Goal: Information Seeking & Learning: Learn about a topic

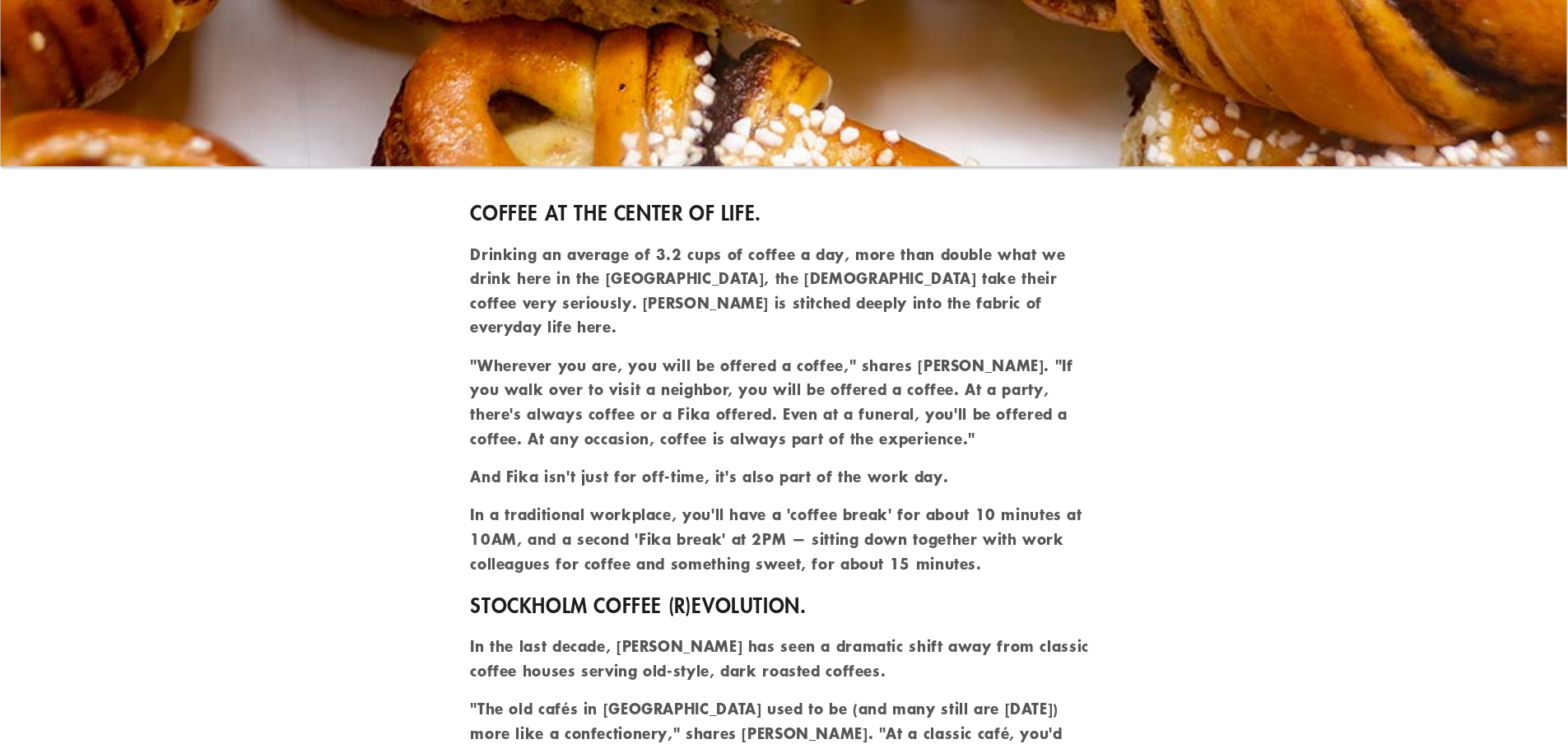
scroll to position [2551, 0]
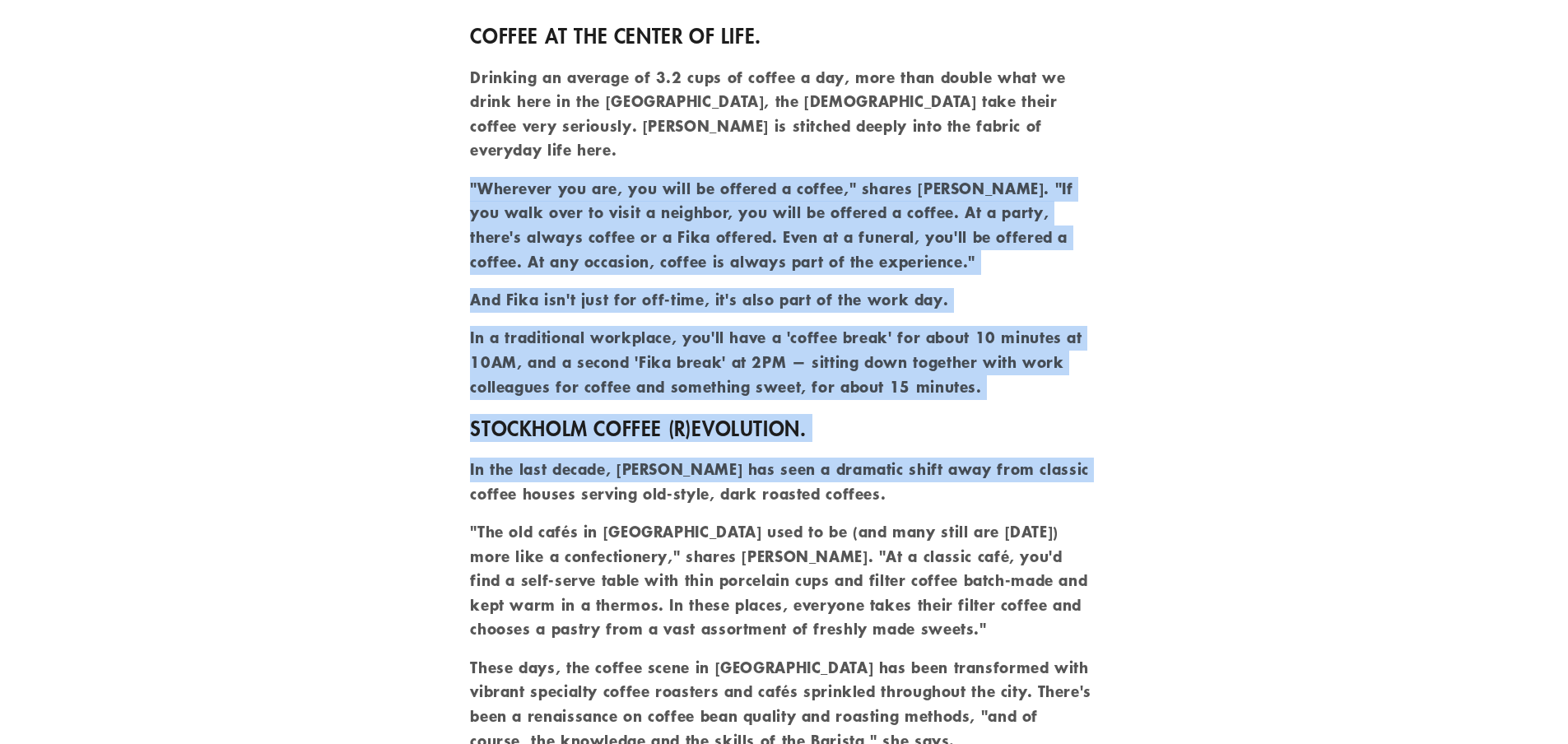
drag, startPoint x: 906, startPoint y: 369, endPoint x: 313, endPoint y: 149, distance: 632.5
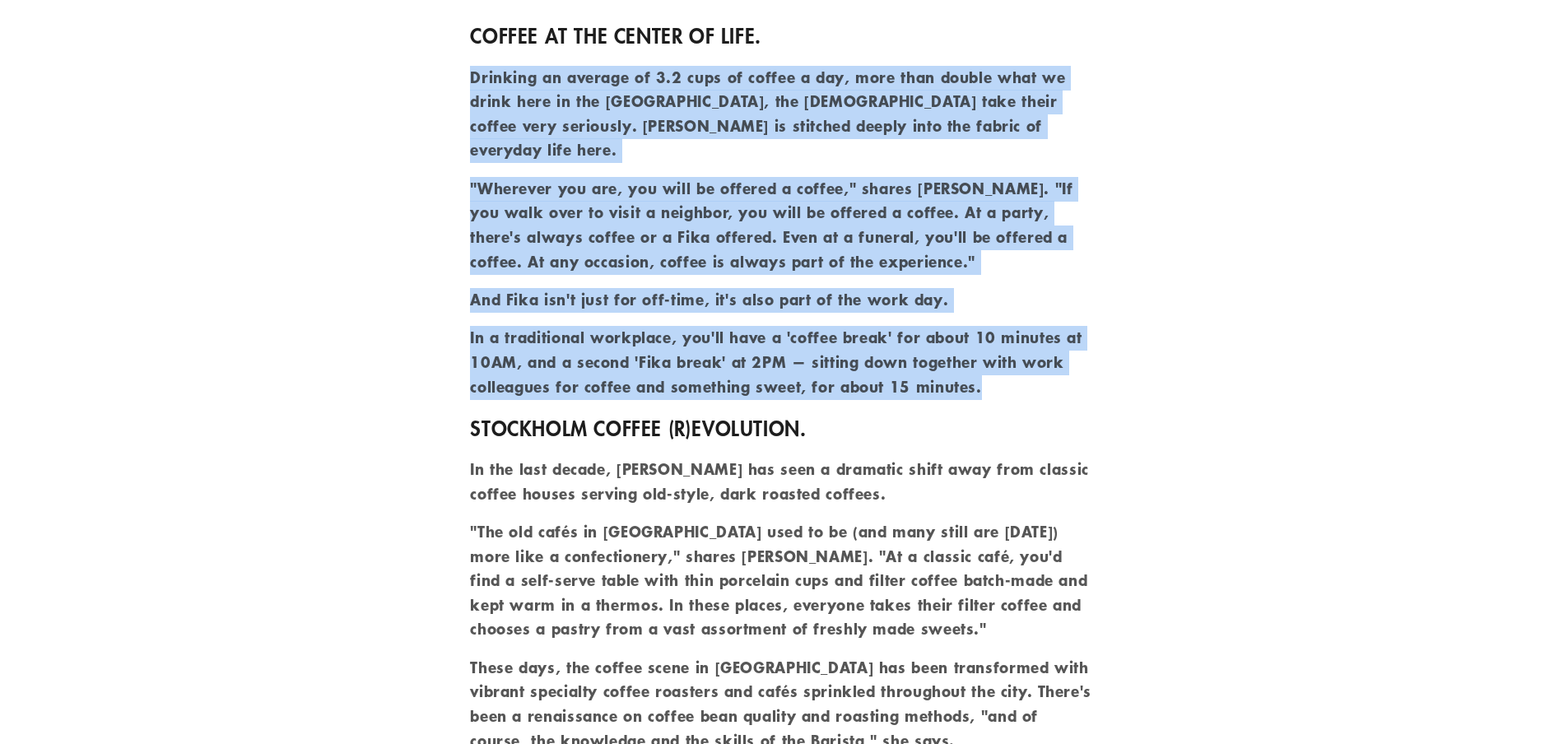
drag, startPoint x: 944, startPoint y: 332, endPoint x: 447, endPoint y: 51, distance: 570.9
drag, startPoint x: 468, startPoint y: 67, endPoint x: 1124, endPoint y: 348, distance: 713.7
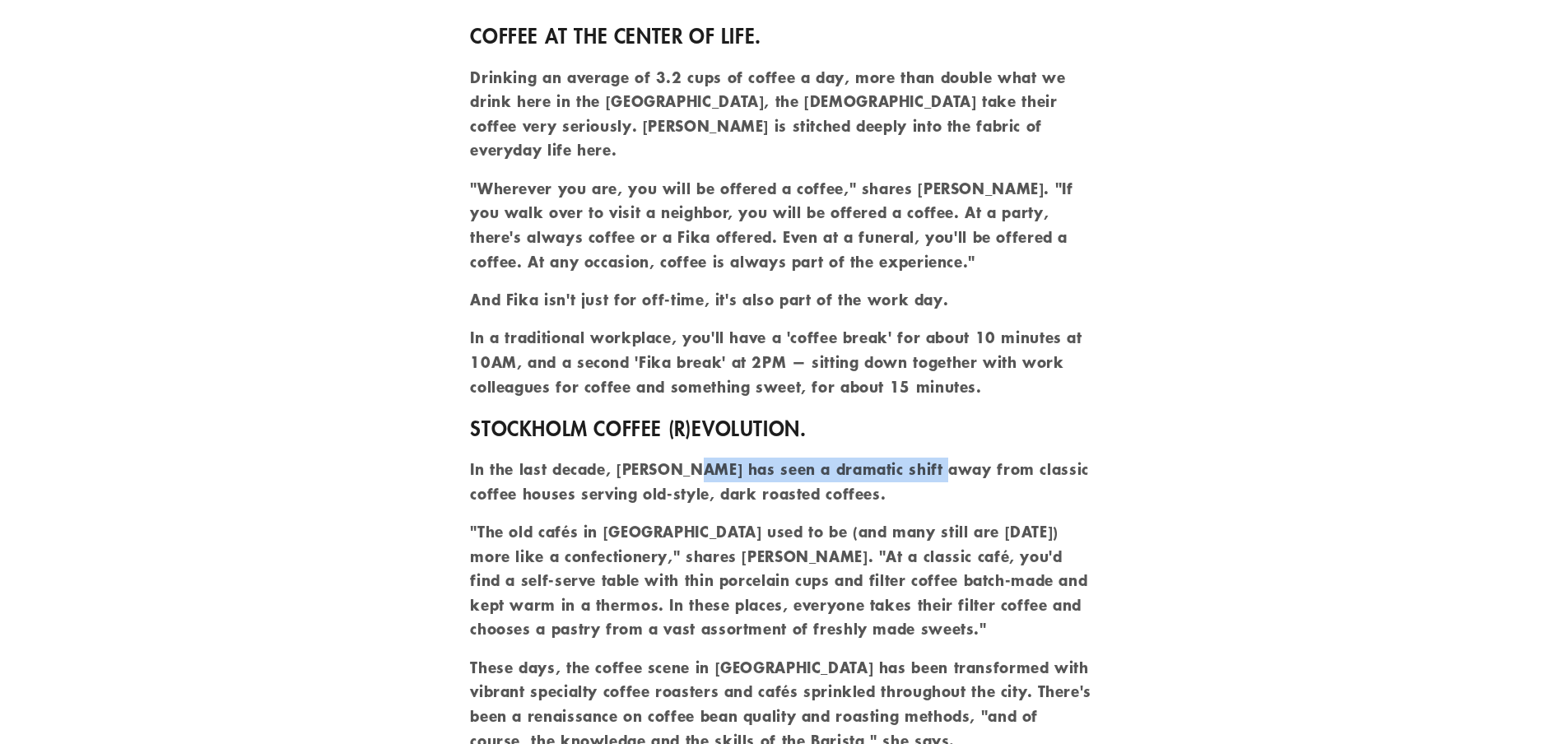
drag, startPoint x: 692, startPoint y: 436, endPoint x: 944, endPoint y: 432, distance: 252.0
click at [944, 458] on p "In the last decade, Stockholm has seen a dramatic shift away from classic coffe…" at bounding box center [783, 481] width 627 height 48
click at [948, 458] on p "In the last decade, Stockholm has seen a dramatic shift away from classic coffe…" at bounding box center [783, 481] width 627 height 48
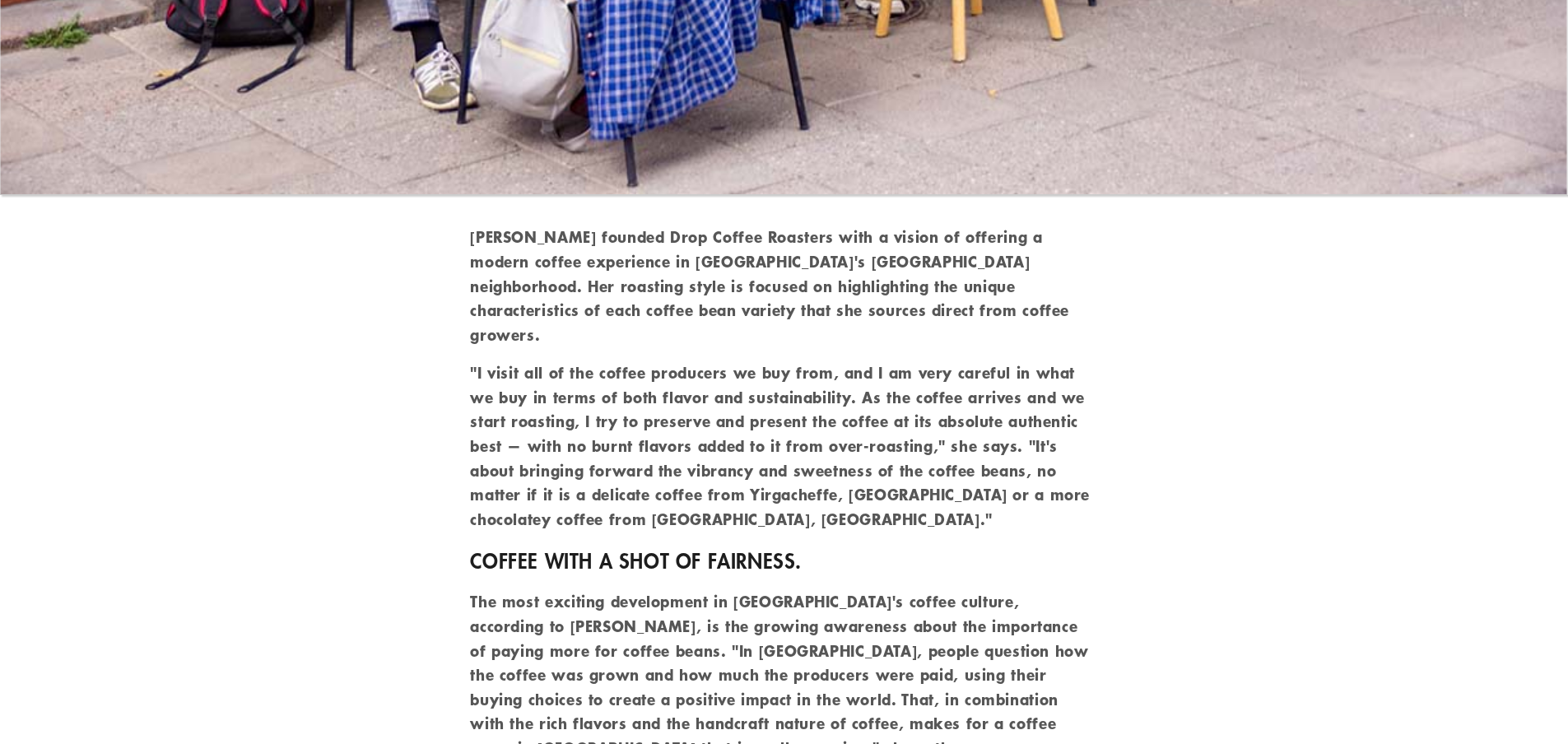
scroll to position [2362, 0]
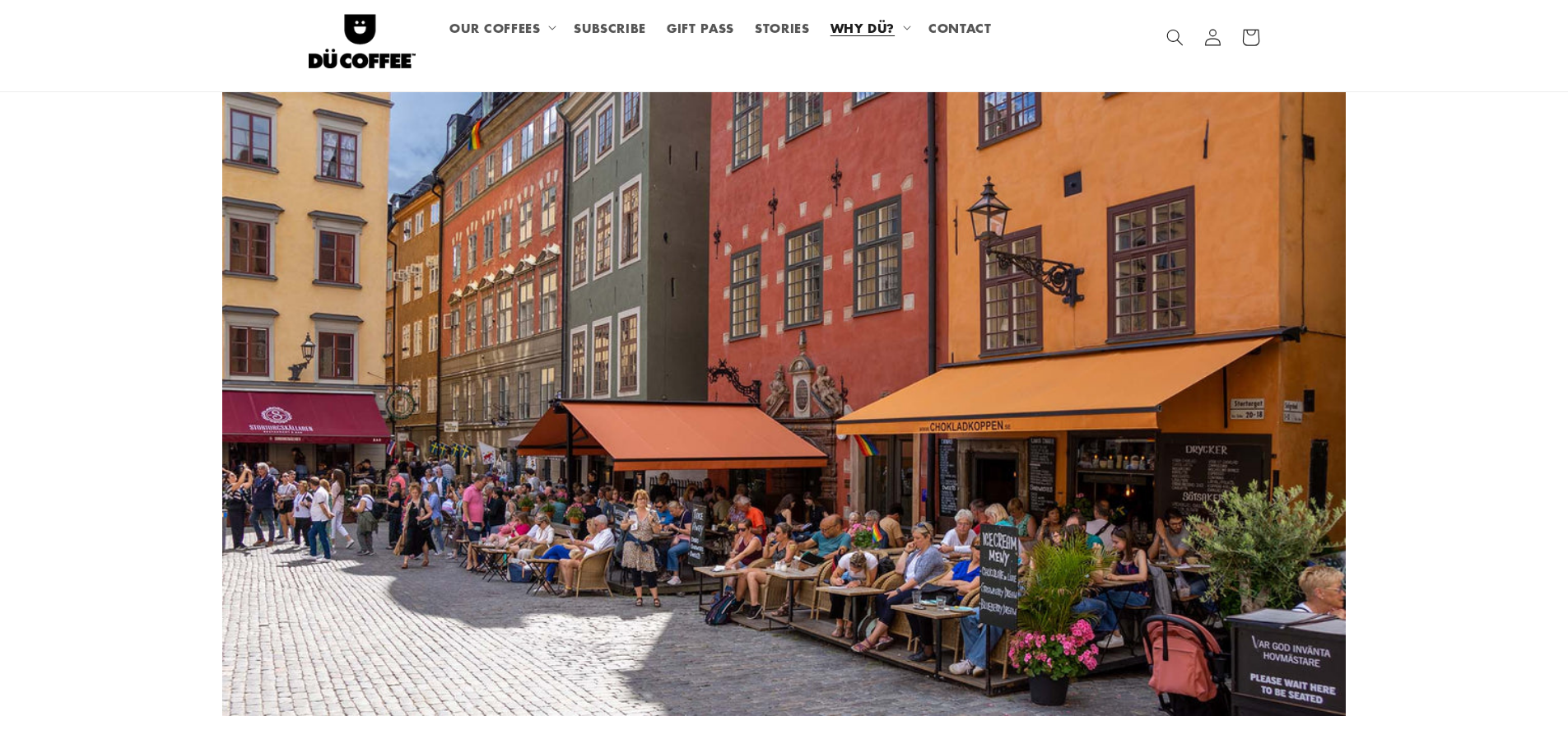
drag, startPoint x: 1190, startPoint y: 469, endPoint x: 0, endPoint y: 107, distance: 1243.8
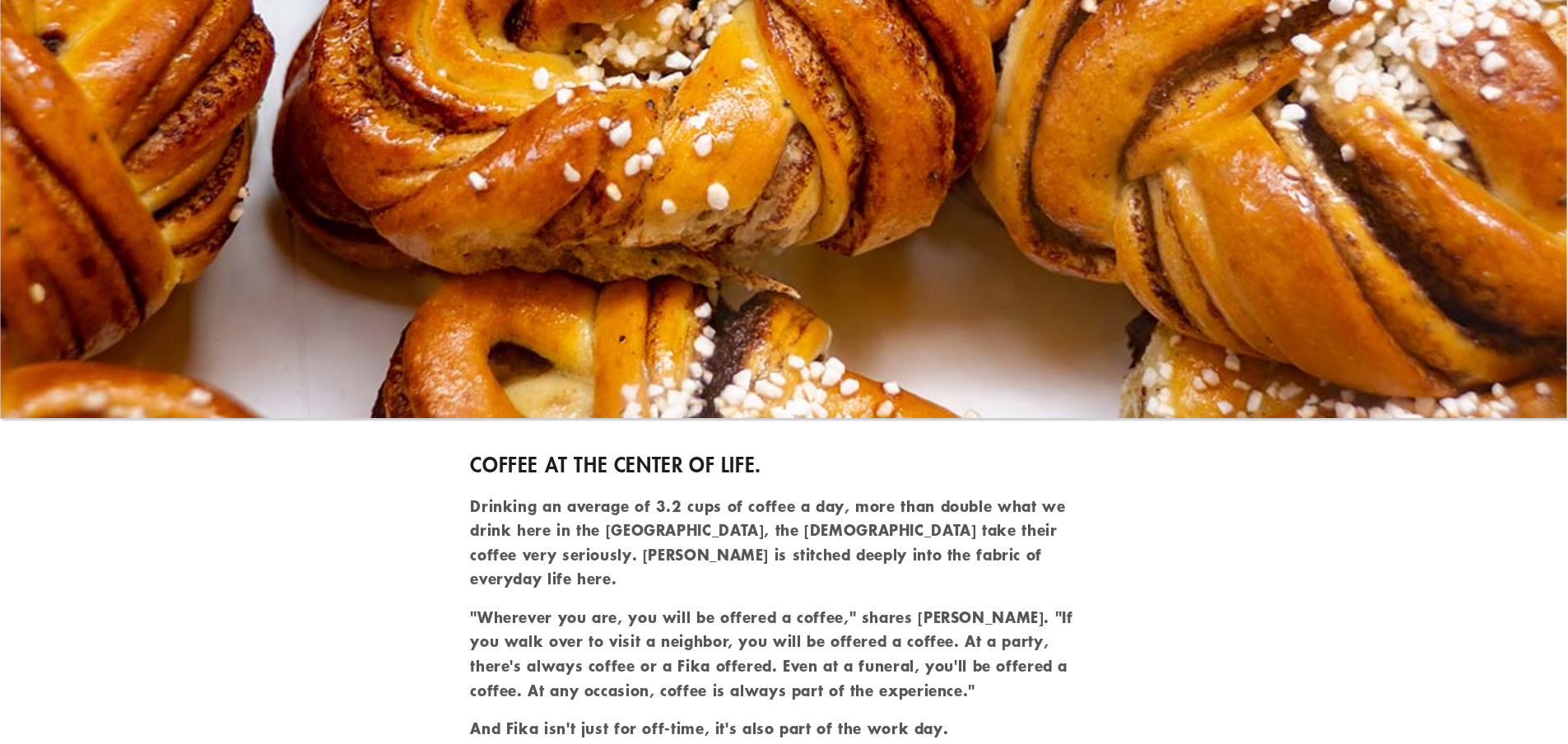
drag, startPoint x: 91, startPoint y: 132, endPoint x: 236, endPoint y: 481, distance: 377.9
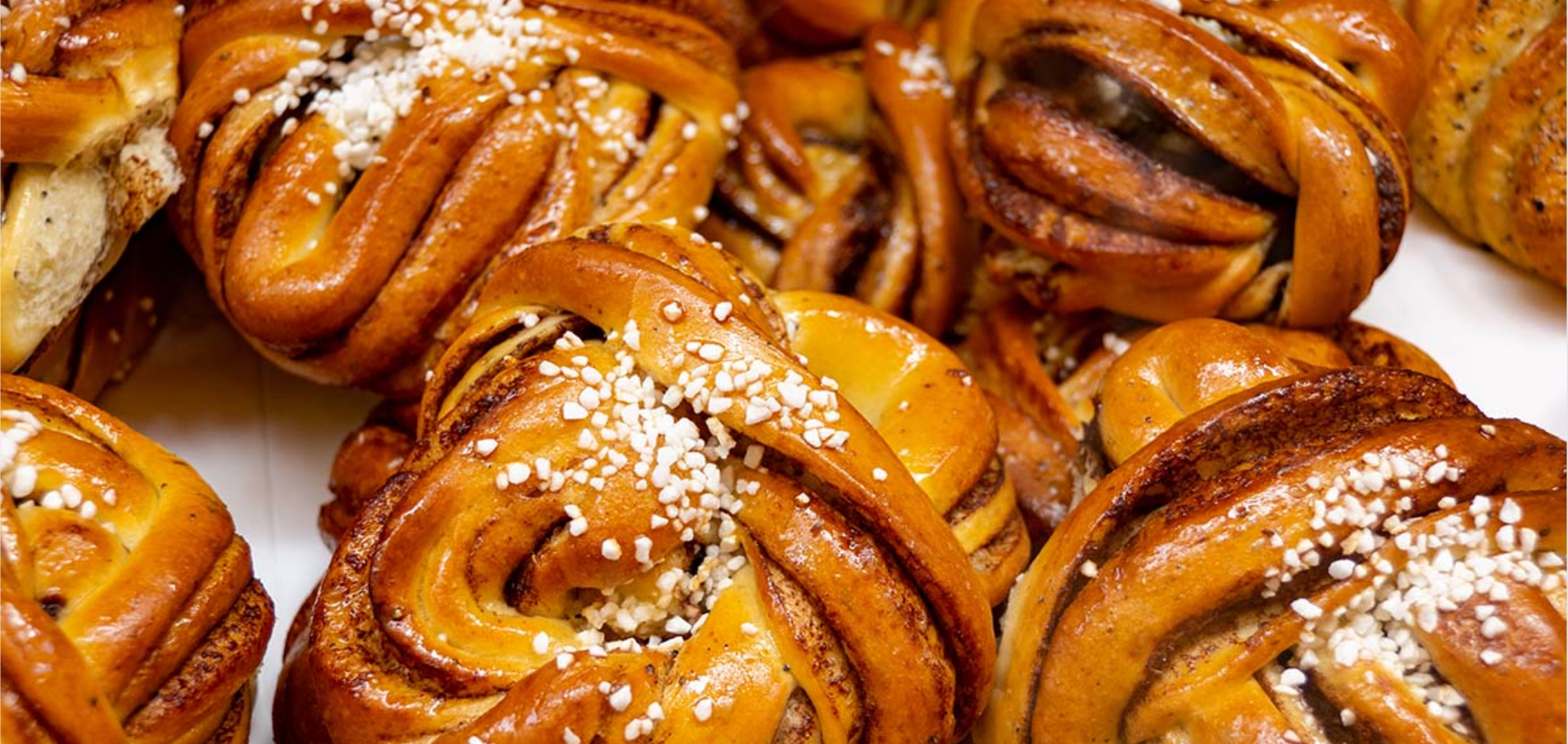
scroll to position [0, 0]
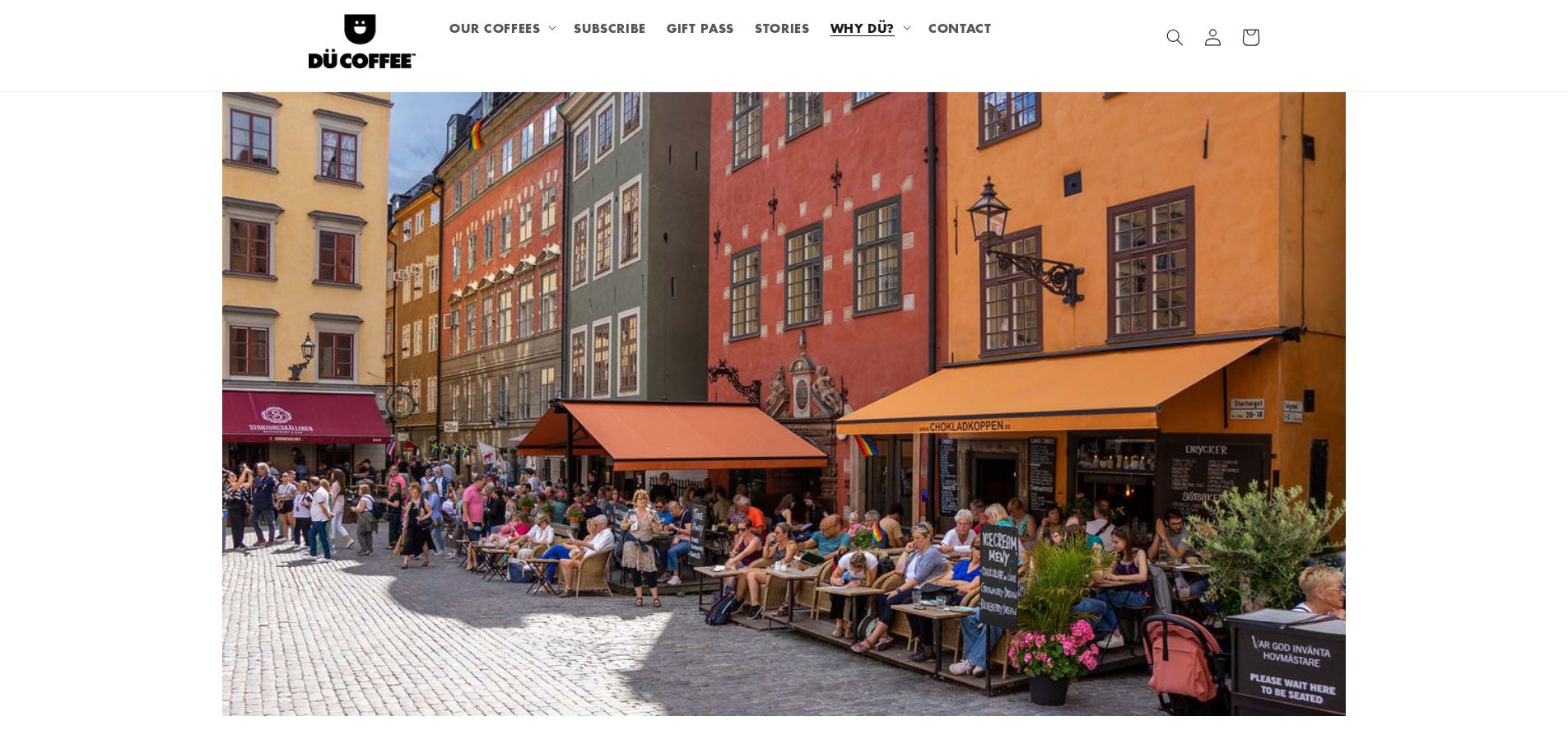
drag, startPoint x: 1268, startPoint y: 413, endPoint x: 0, endPoint y: -68, distance: 1356.2
click at [909, 25] on icon at bounding box center [907, 28] width 8 height 5
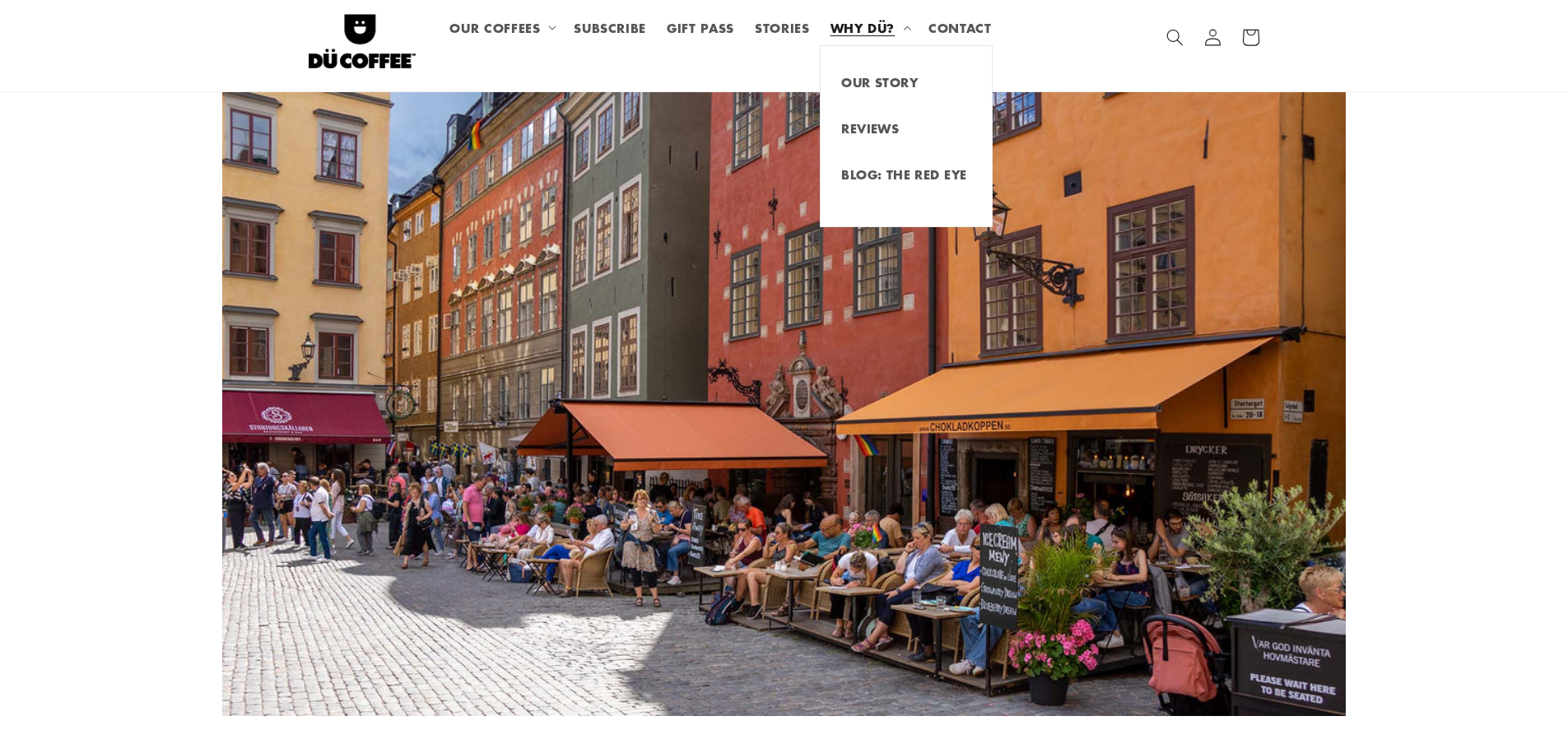
click at [664, 63] on ul "OUR COFFEES STOCKHOLM - LIGHT ROAST PRAGUE - MEDIUM ROAST ISTANBUL - DARK ROAST…" at bounding box center [720, 37] width 562 height 57
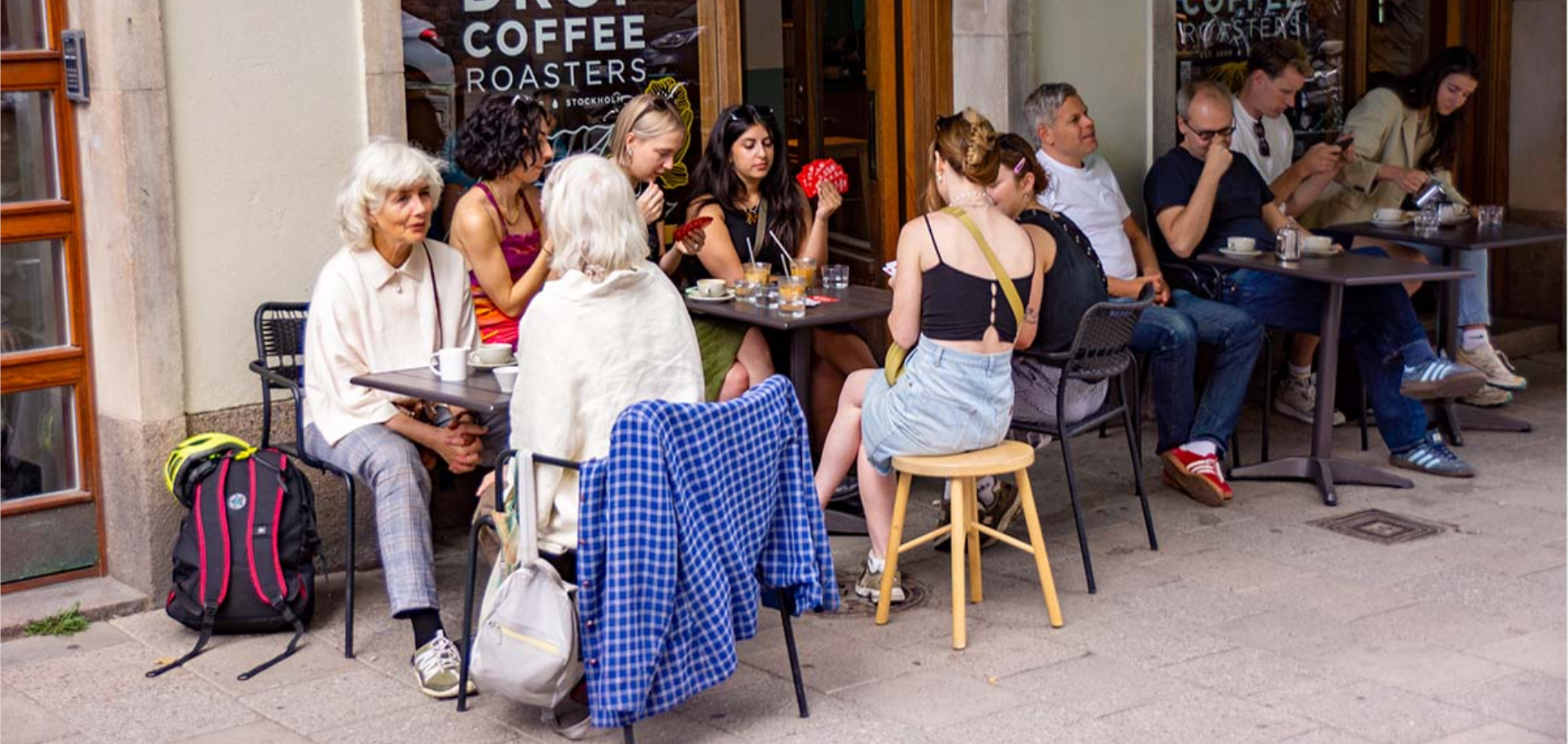
drag, startPoint x: 1383, startPoint y: 514, endPoint x: 1376, endPoint y: 695, distance: 181.1
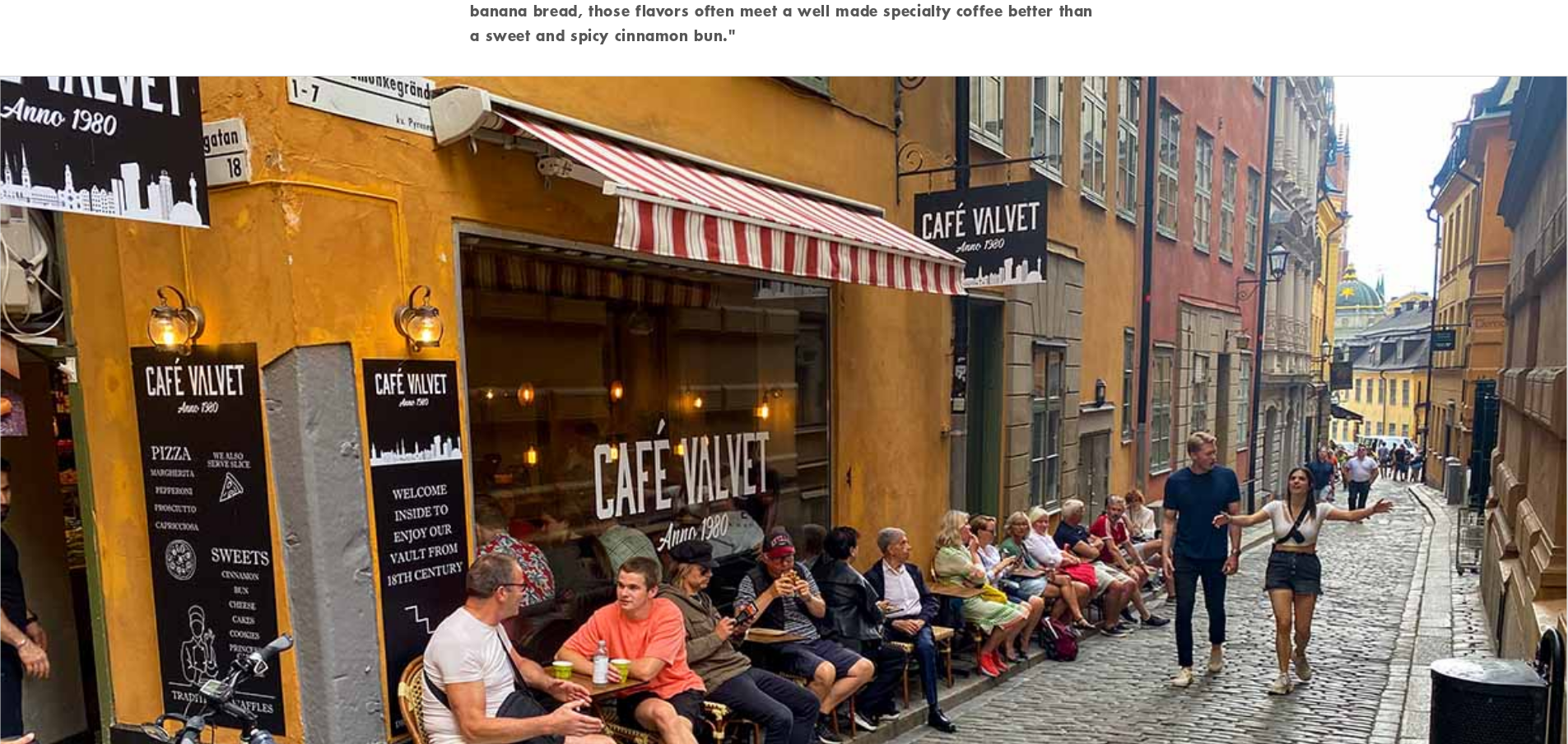
scroll to position [6713, 0]
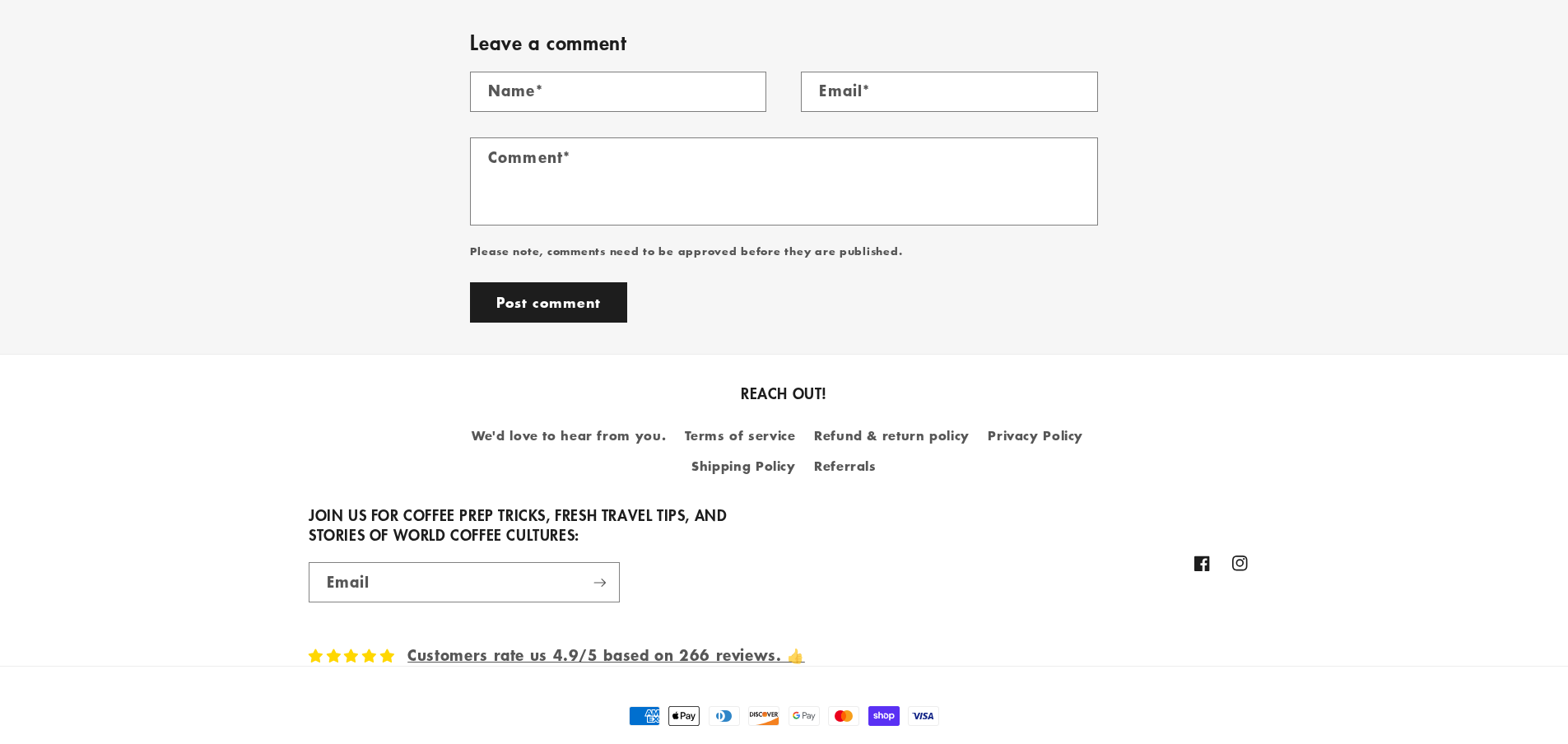
drag, startPoint x: 1281, startPoint y: 247, endPoint x: 1336, endPoint y: 684, distance: 440.4
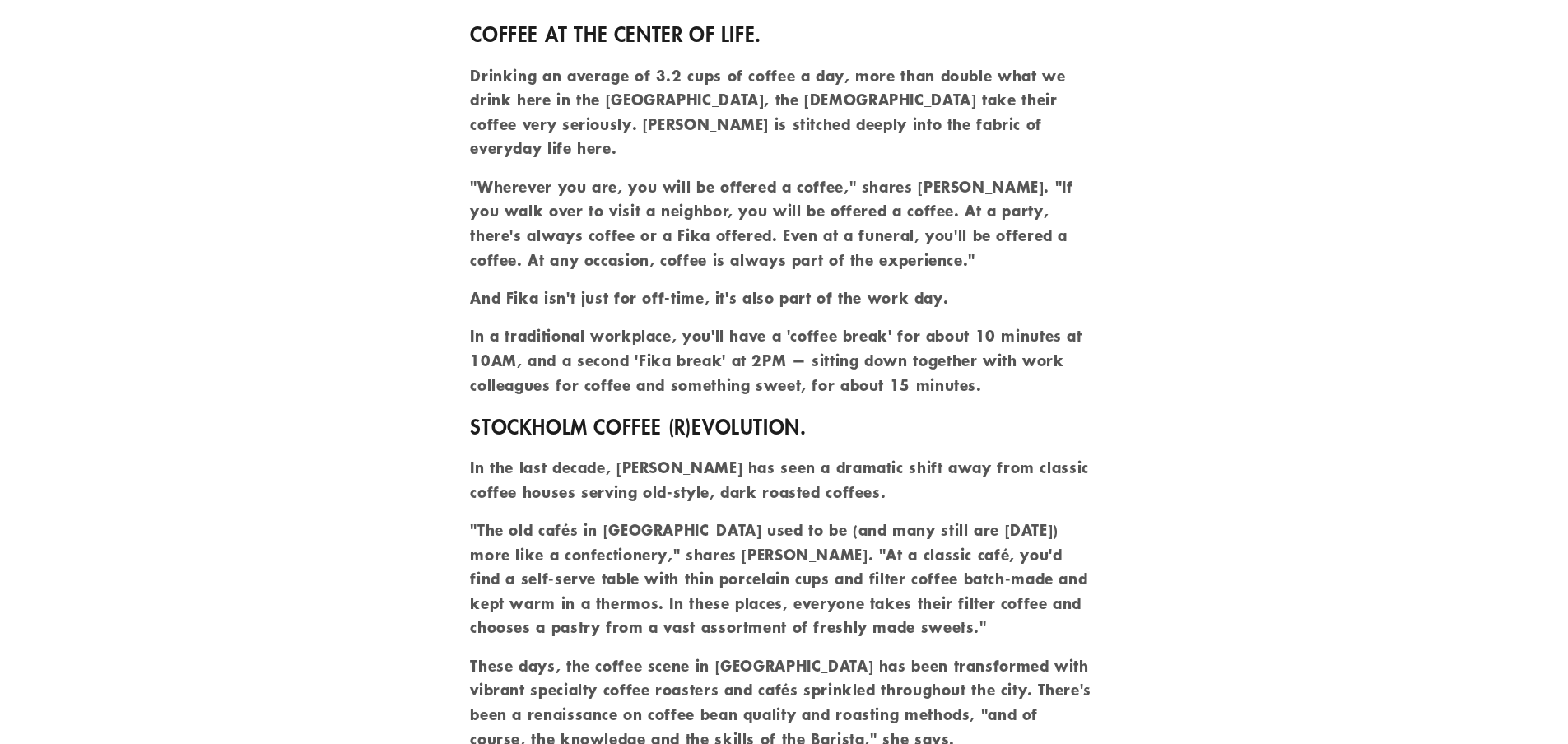
scroll to position [0, 0]
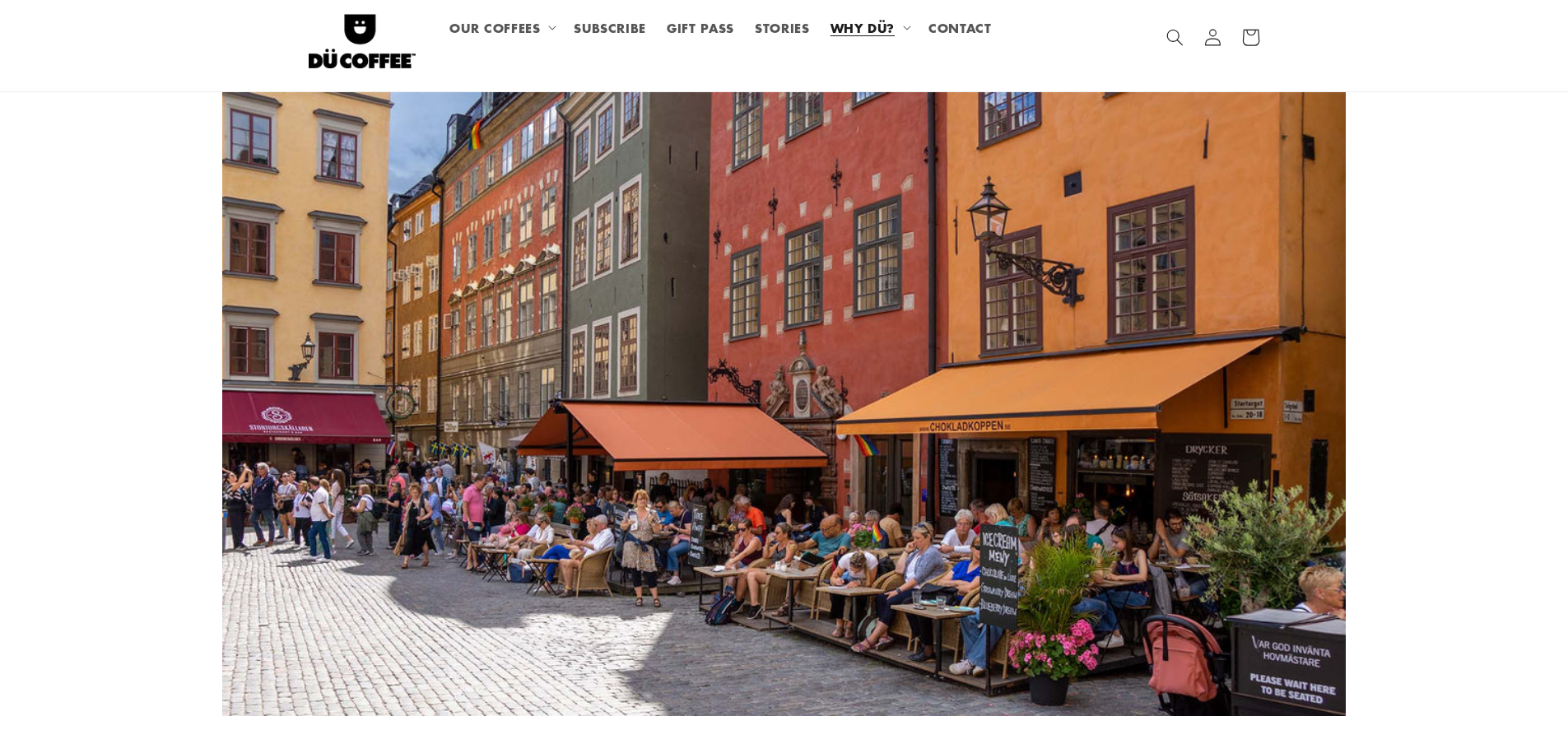
drag, startPoint x: 1009, startPoint y: 425, endPoint x: 167, endPoint y: 91, distance: 905.8
click at [522, 21] on span "OUR COFFEES" at bounding box center [494, 27] width 91 height 15
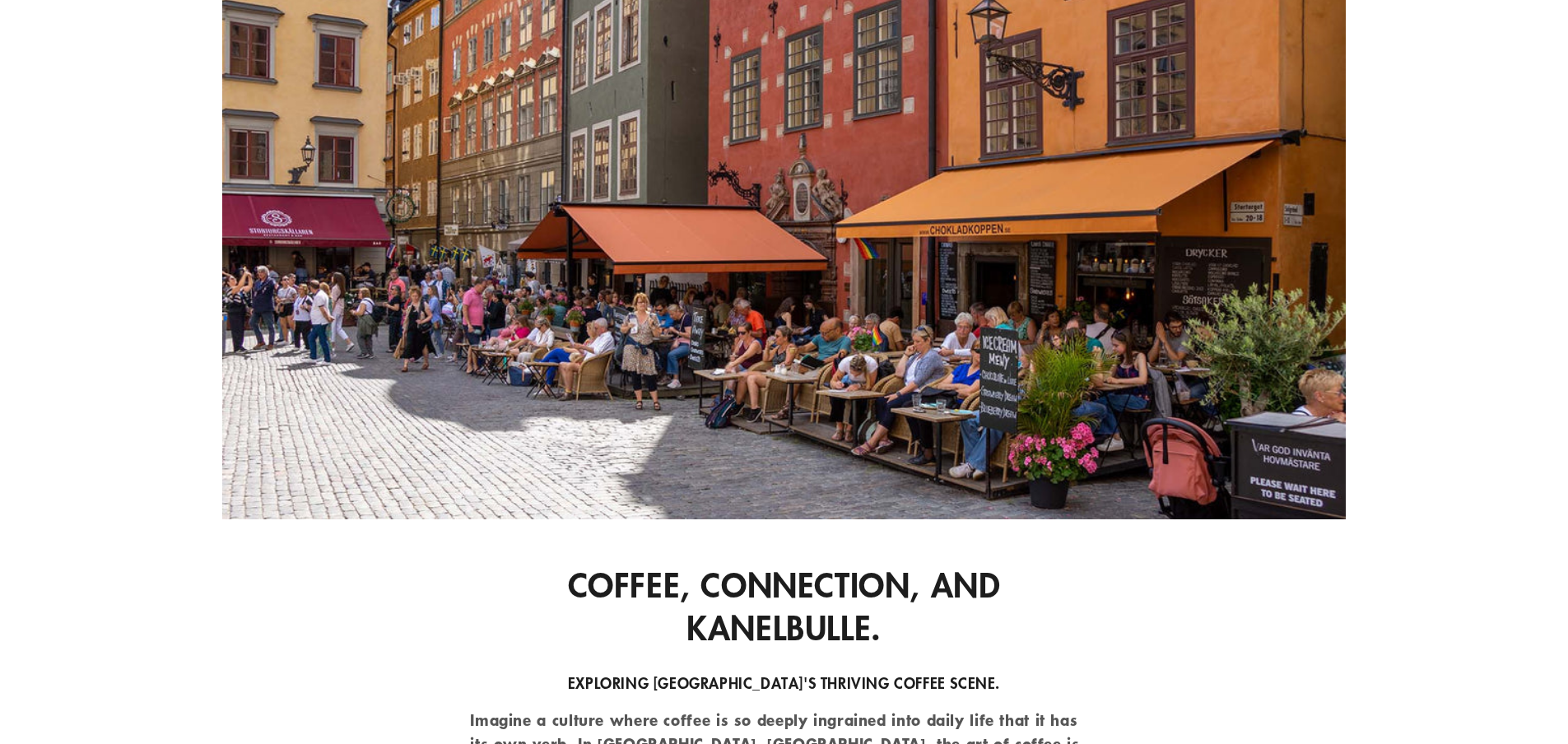
scroll to position [412, 0]
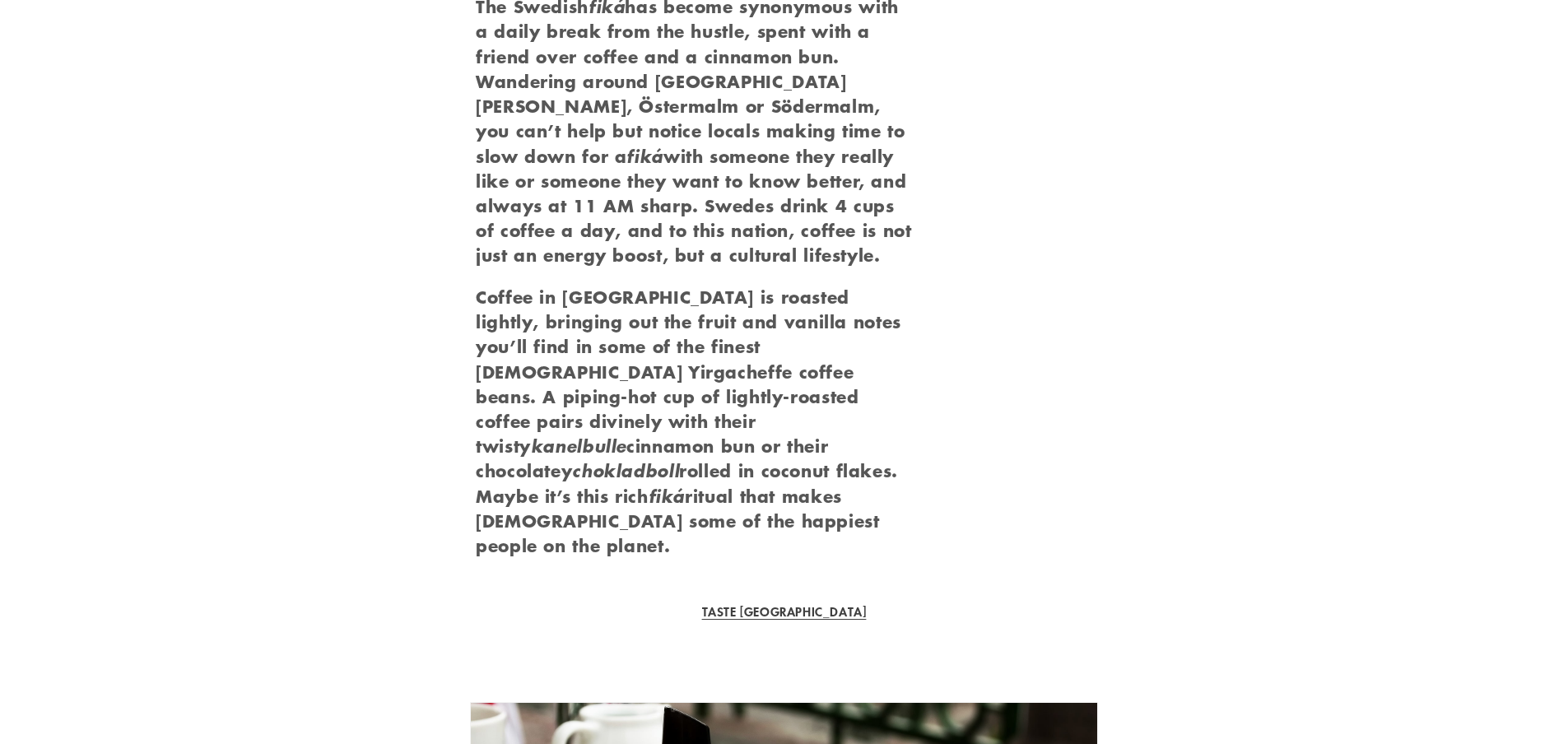
scroll to position [2057, 0]
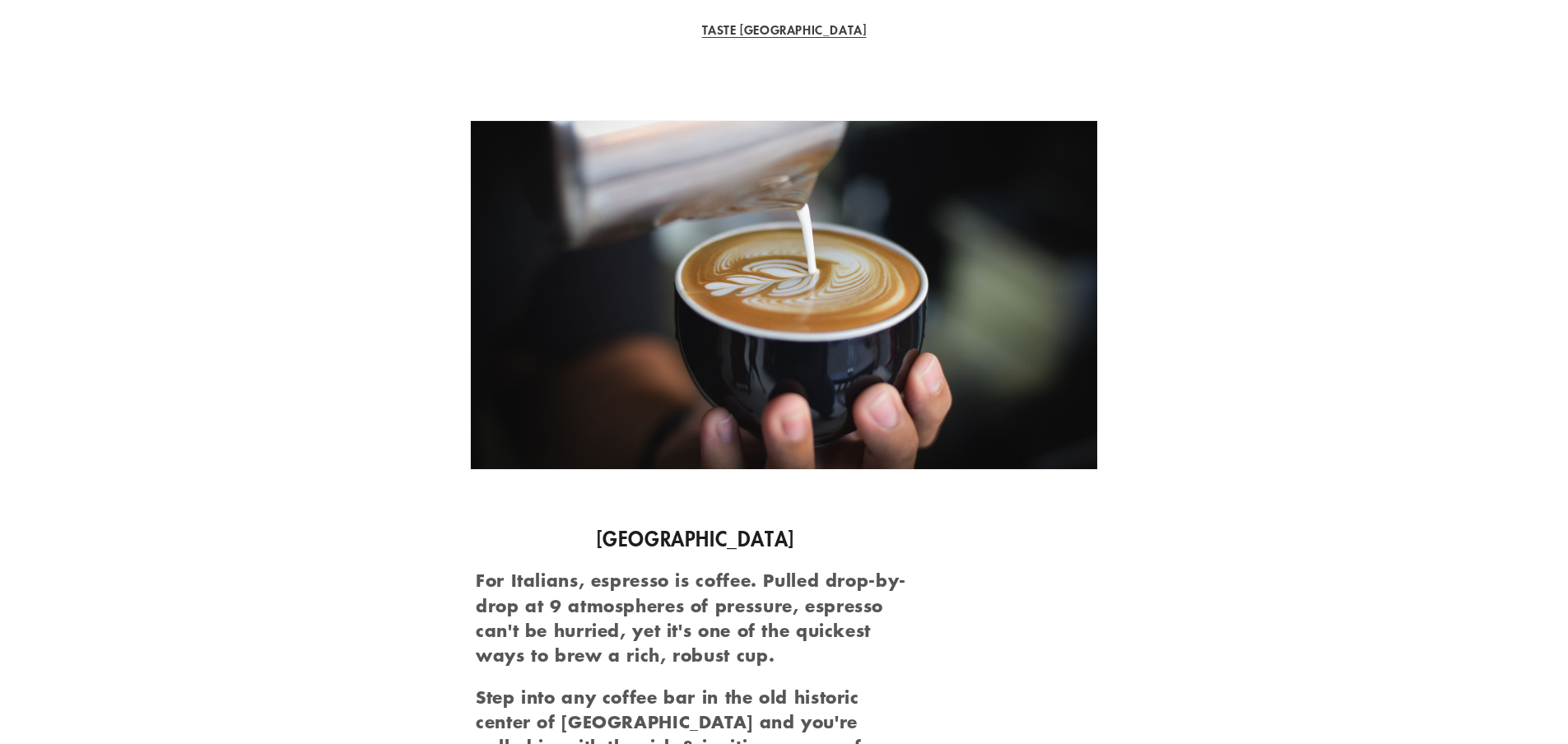
drag, startPoint x: 828, startPoint y: 156, endPoint x: 309, endPoint y: 17, distance: 537.3
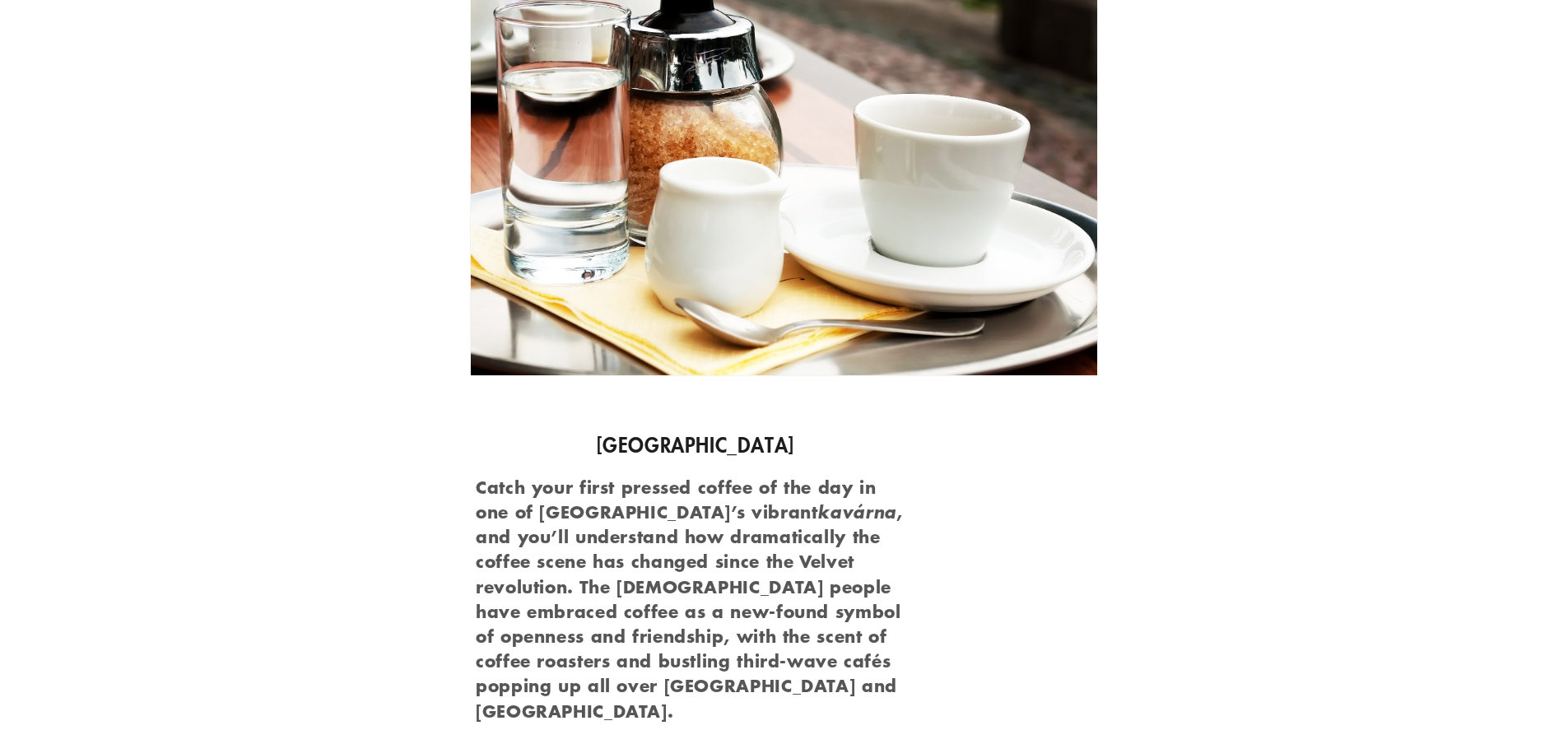
drag, startPoint x: 856, startPoint y: 330, endPoint x: 343, endPoint y: 112, distance: 557.4
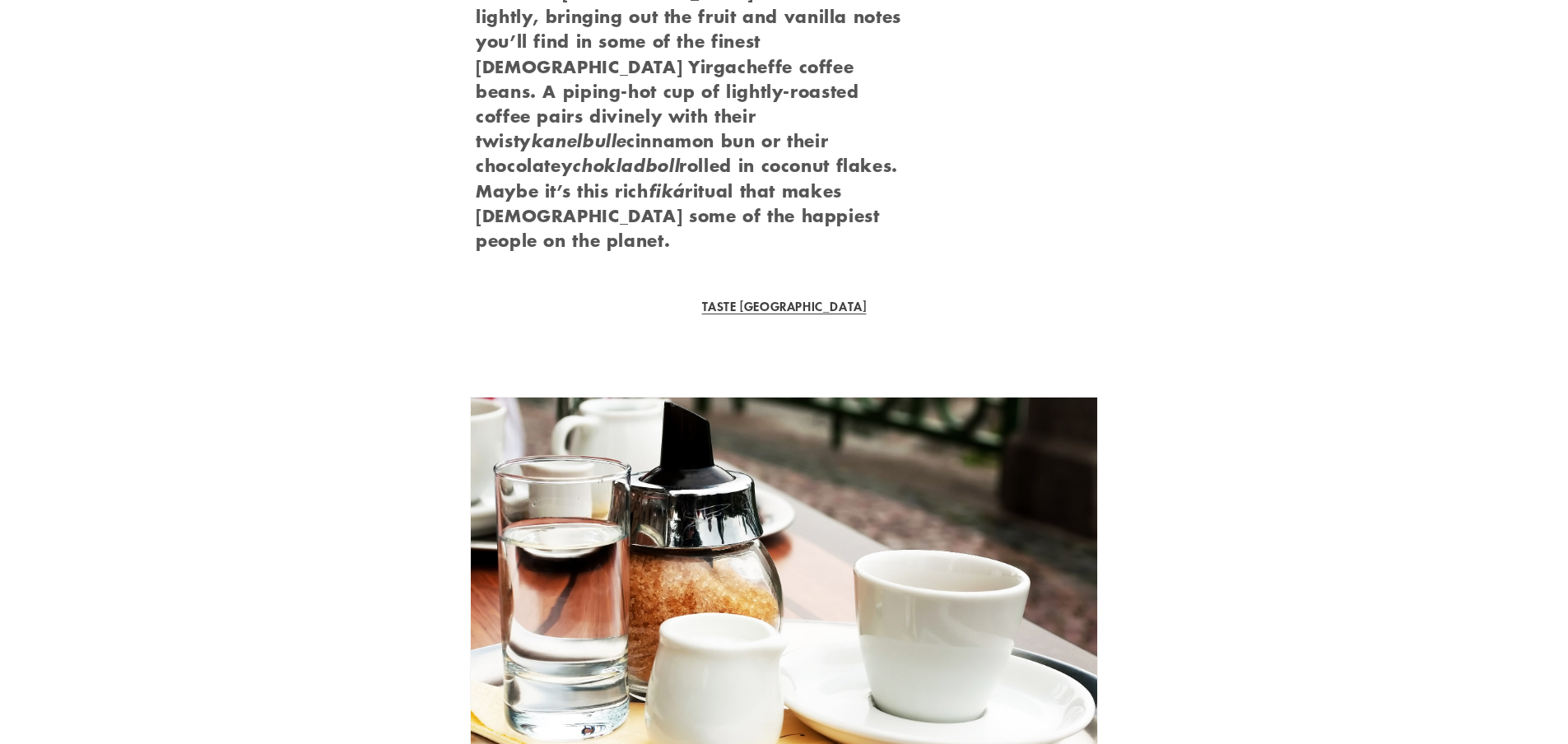
scroll to position [2034, 0]
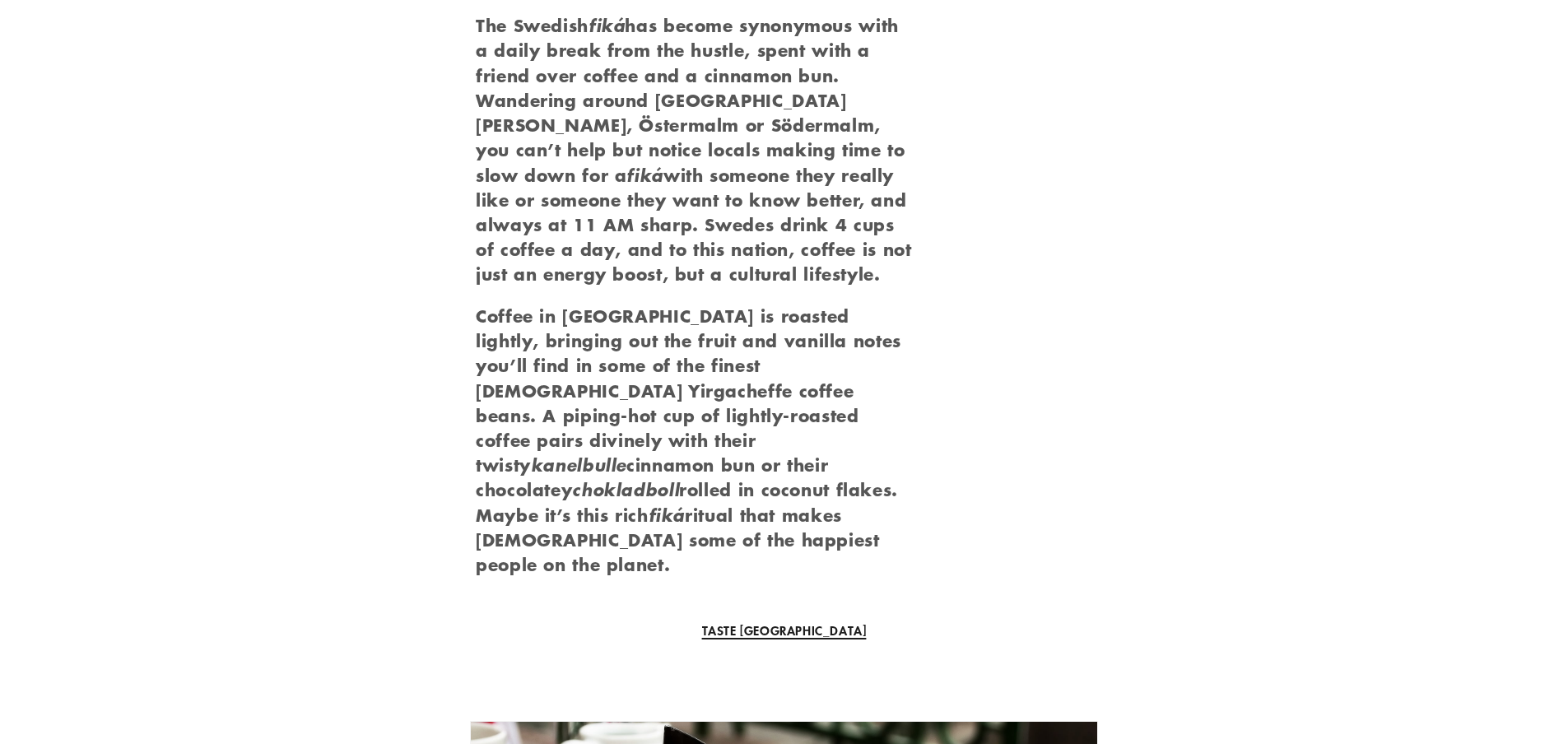
click at [761, 621] on link "TASTE STOCKHOLM" at bounding box center [784, 630] width 164 height 18
click at [796, 621] on link "TASTE STOCKHOLM" at bounding box center [784, 630] width 164 height 18
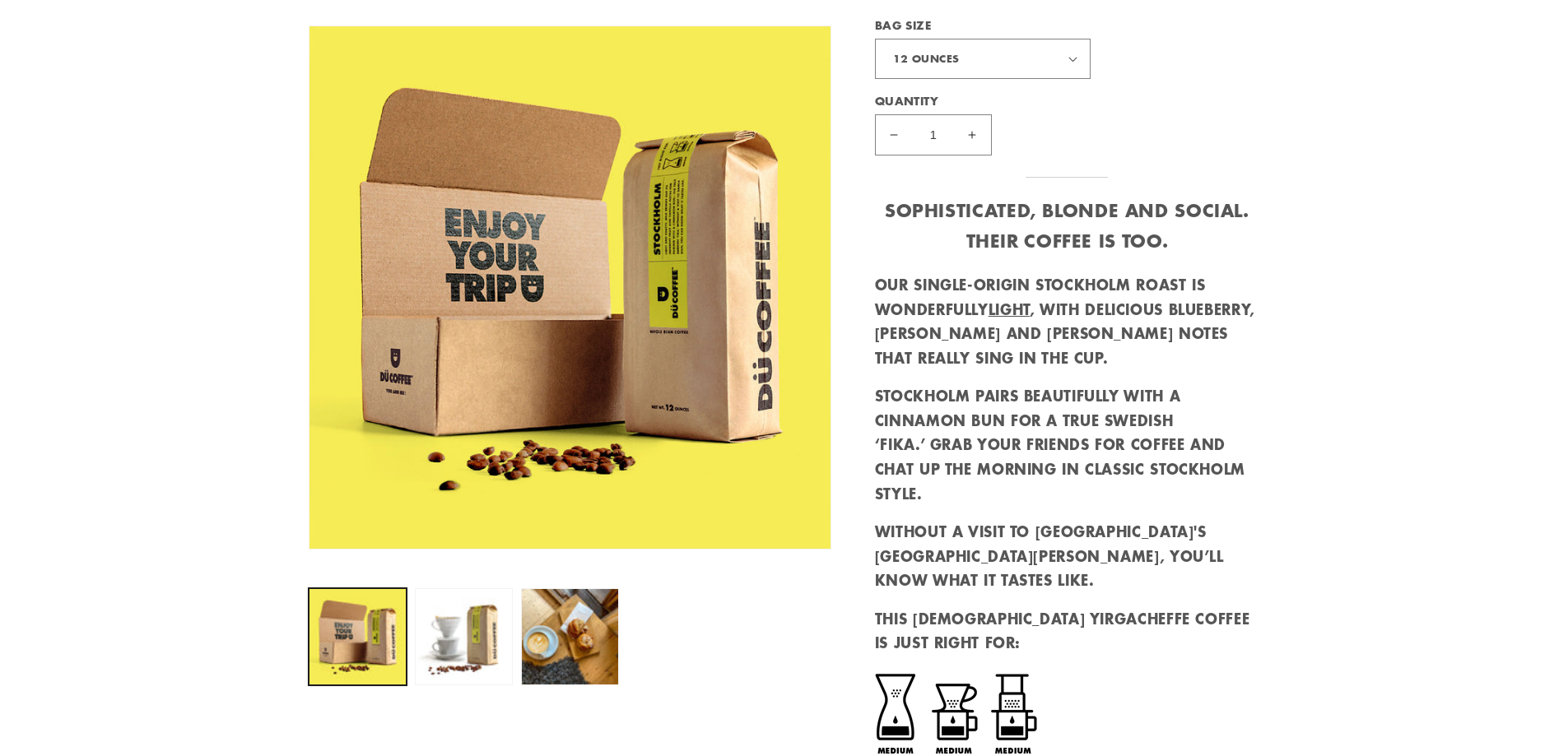
scroll to position [412, 0]
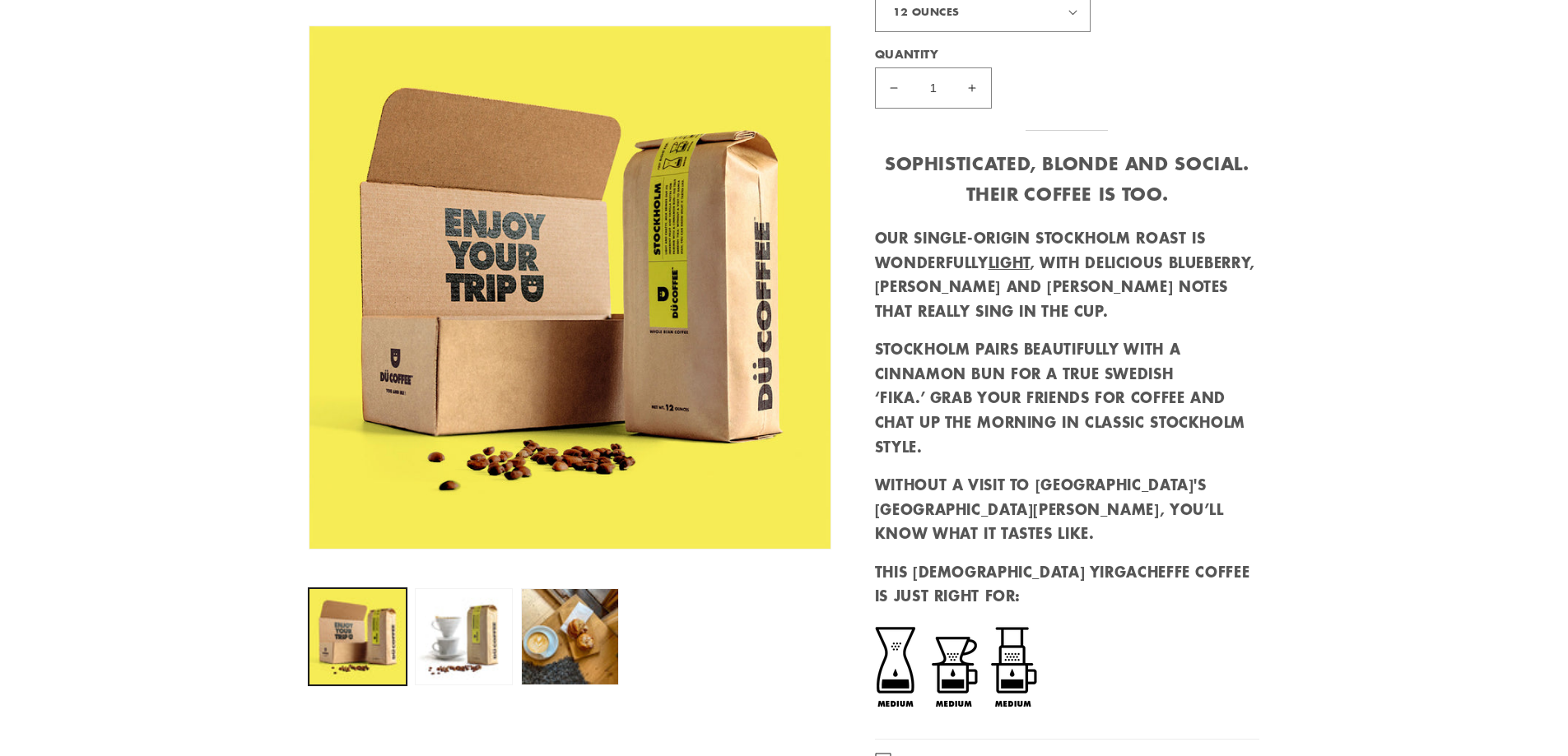
click at [1406, 207] on section "Skip to product information Open media 1 in modal Open media 2 in modal Open me…" at bounding box center [784, 325] width 1568 height 1289
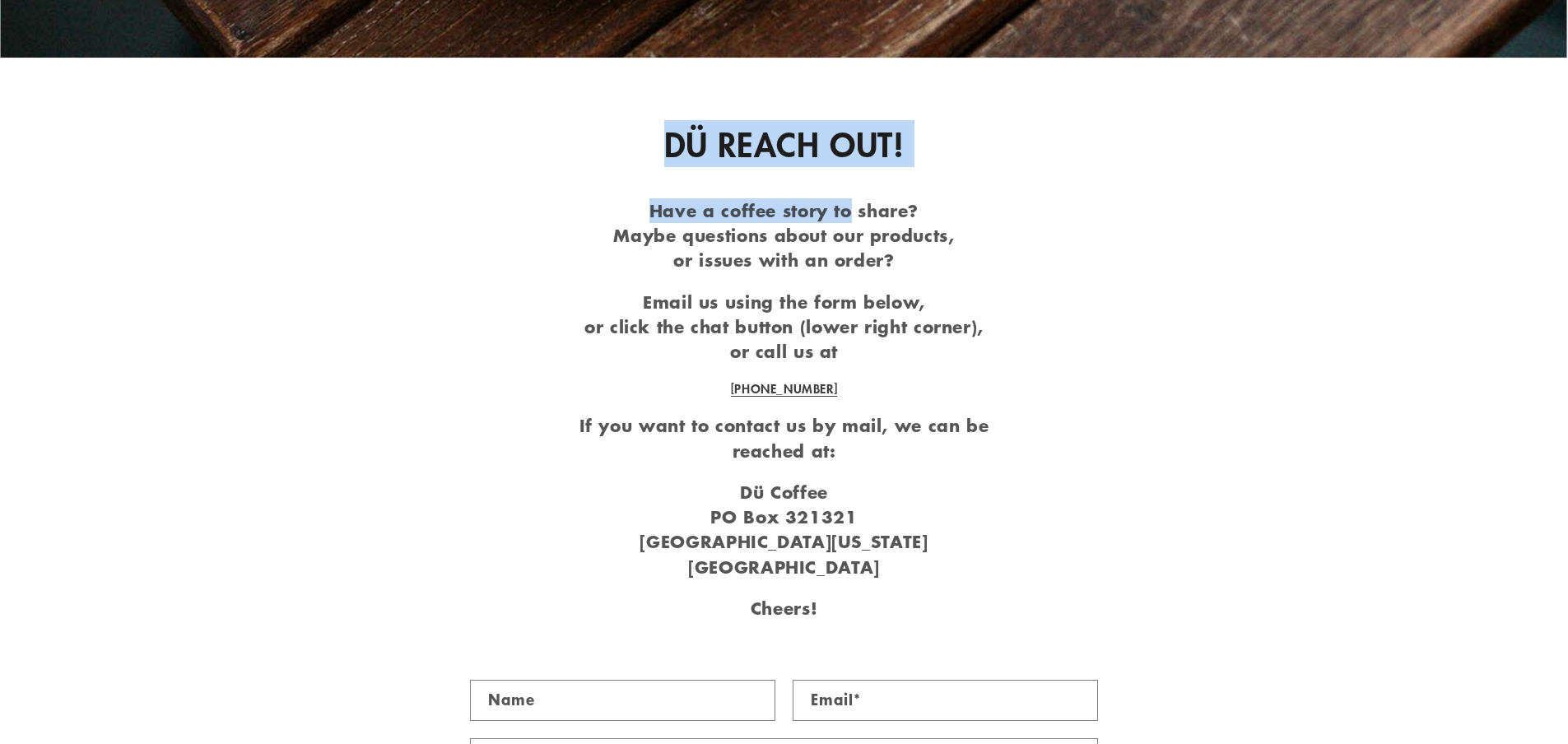
drag, startPoint x: 653, startPoint y: 128, endPoint x: 923, endPoint y: 195, distance: 278.2
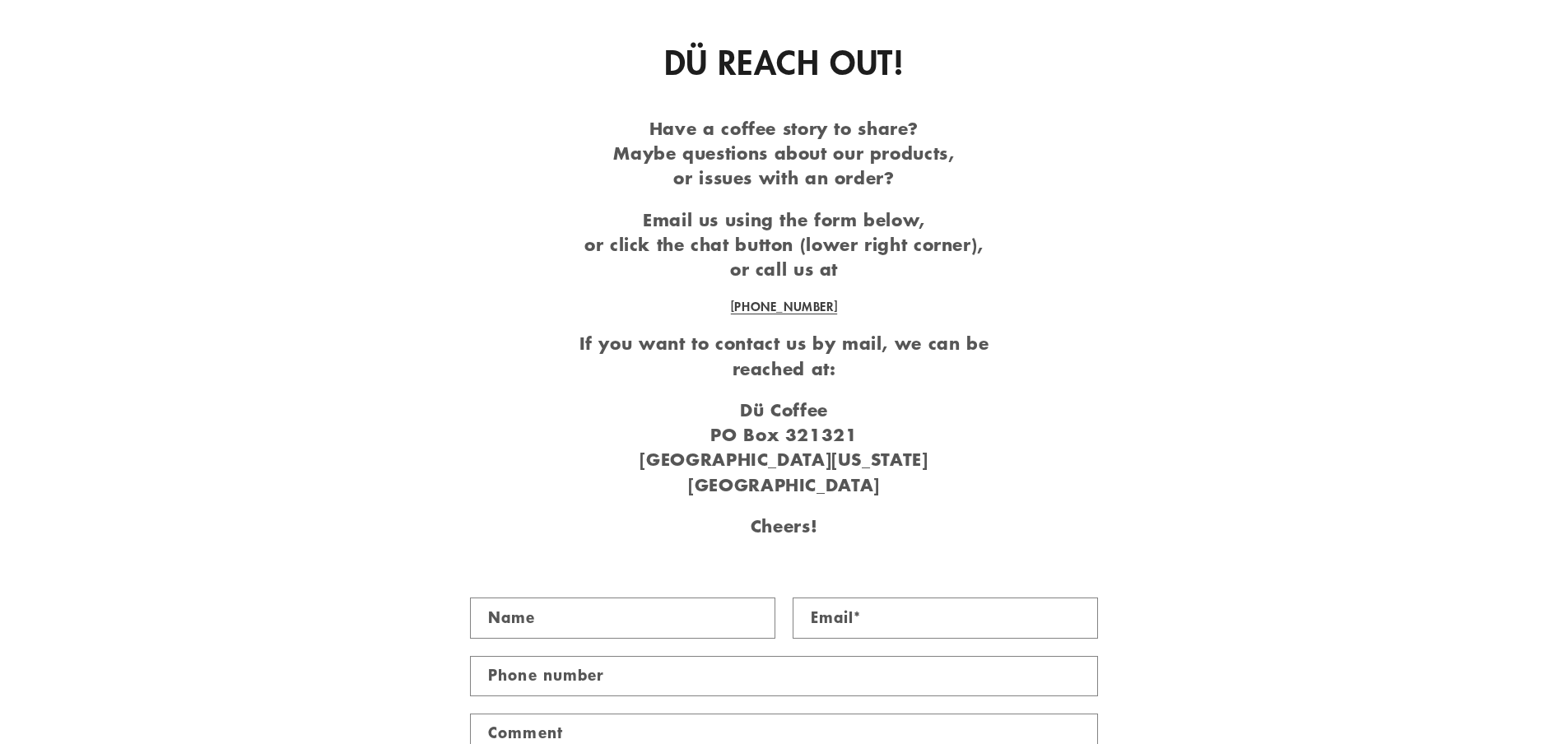
click at [939, 203] on section "Have a coffee story to share? Maybe questions about our products, or issues wit…" at bounding box center [784, 327] width 470 height 422
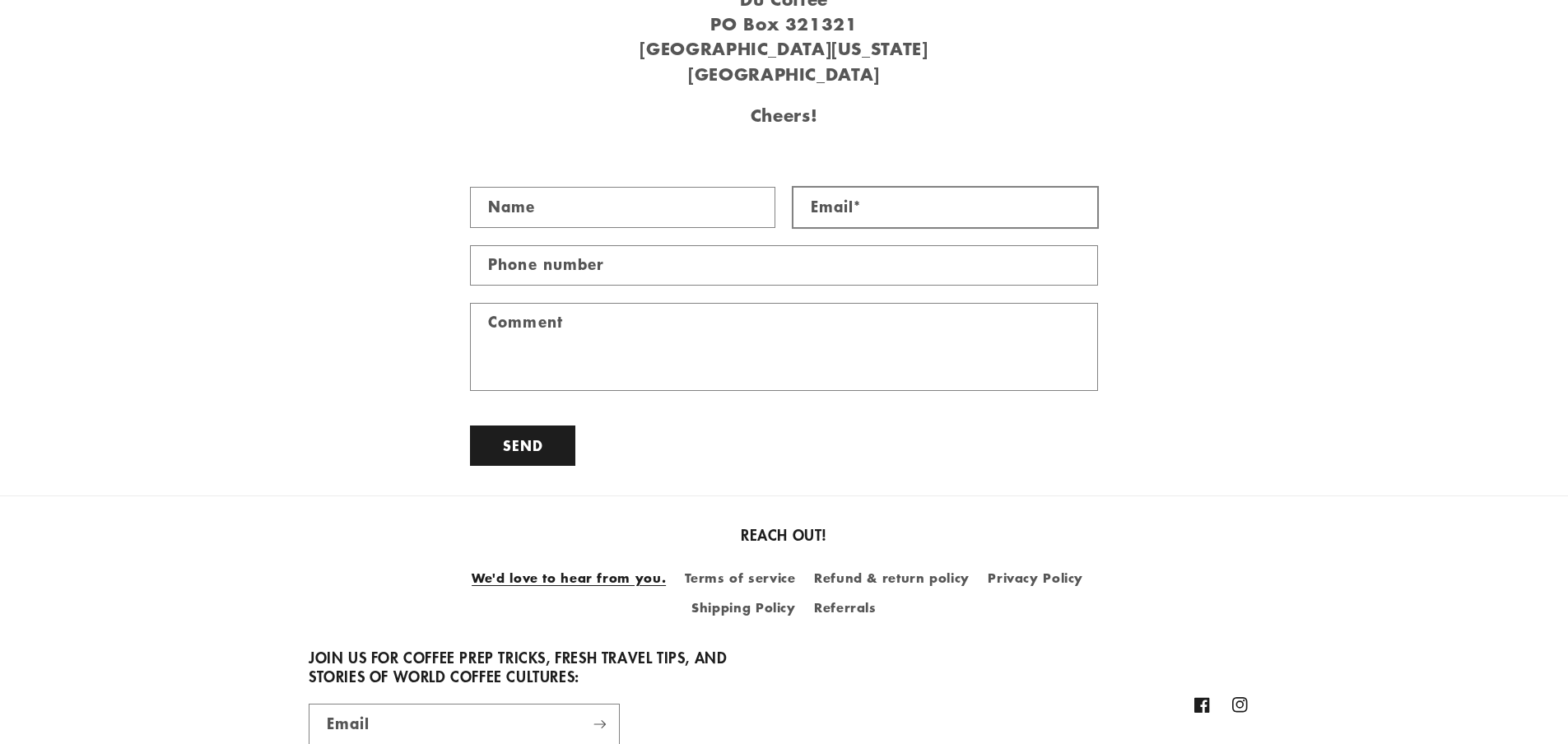
scroll to position [1399, 0]
